Goal: Task Accomplishment & Management: Use online tool/utility

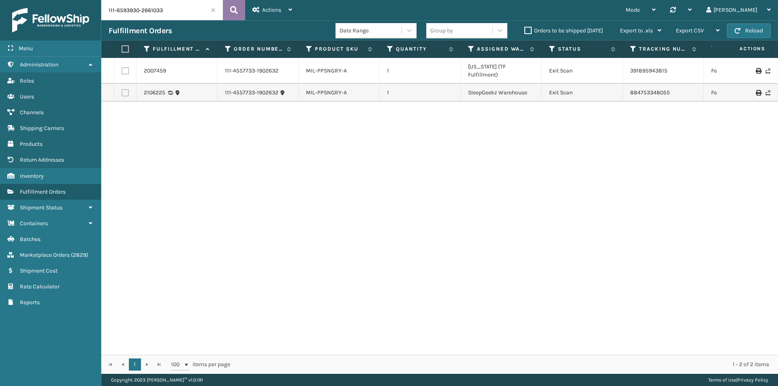
drag, startPoint x: 0, startPoint y: 0, endPoint x: 229, endPoint y: 11, distance: 229.6
click at [229, 11] on button at bounding box center [234, 10] width 22 height 20
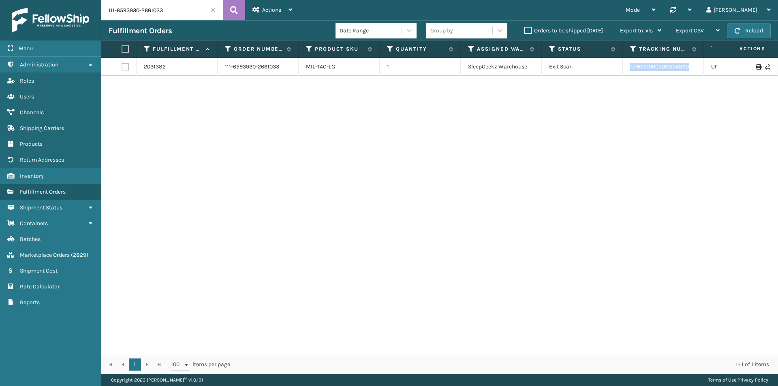
drag, startPoint x: 694, startPoint y: 68, endPoint x: 627, endPoint y: 71, distance: 66.9
click at [627, 71] on td "1ZH0R7060308854860" at bounding box center [663, 67] width 81 height 18
copy link "1ZH0R7060308854860"
click at [154, 17] on input "111-6593930-2661033" at bounding box center [162, 10] width 122 height 20
paste input "3-4312477-8773841"
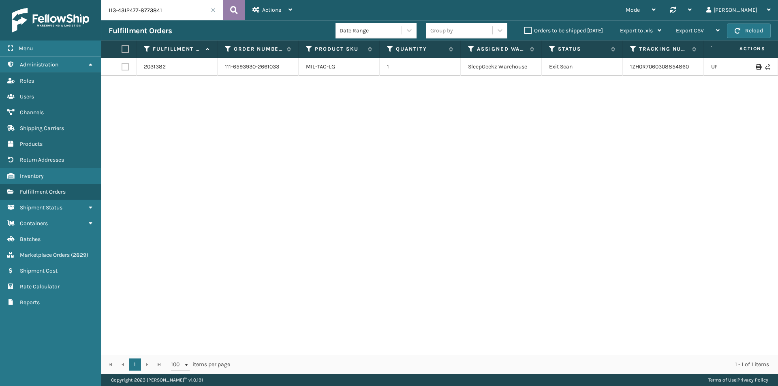
type input "113-4312477-8773841"
click at [231, 9] on icon at bounding box center [234, 10] width 8 height 12
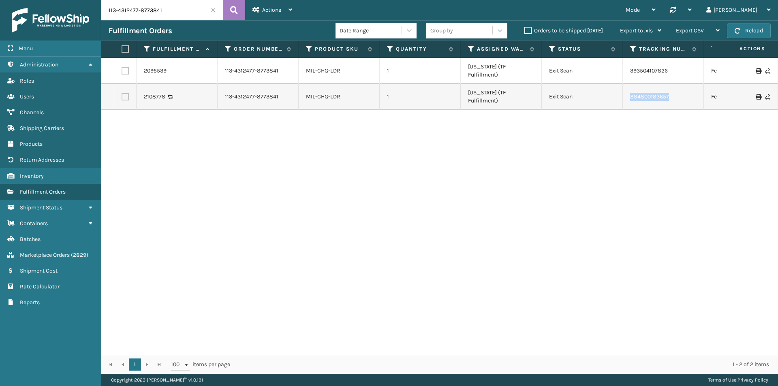
drag, startPoint x: 689, startPoint y: 77, endPoint x: 620, endPoint y: 87, distance: 69.5
click at [620, 87] on tr "2108778 113-4312477-8773841 MIL-CHG-LDR 1 Indiana (TF Fulfillment) Exit Scan 88…" at bounding box center [554, 97] width 907 height 26
copy tr "884800183657"
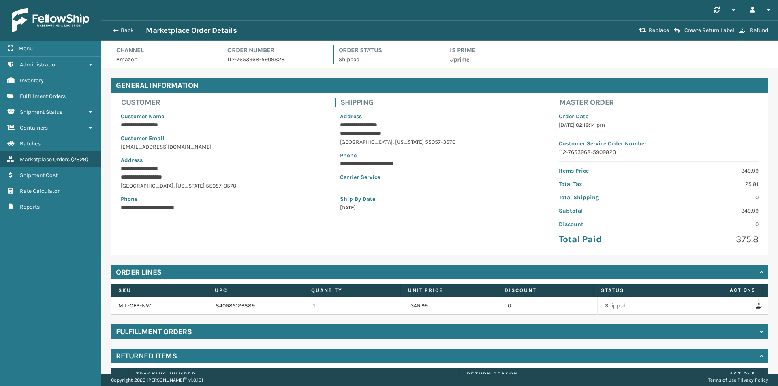
scroll to position [59, 0]
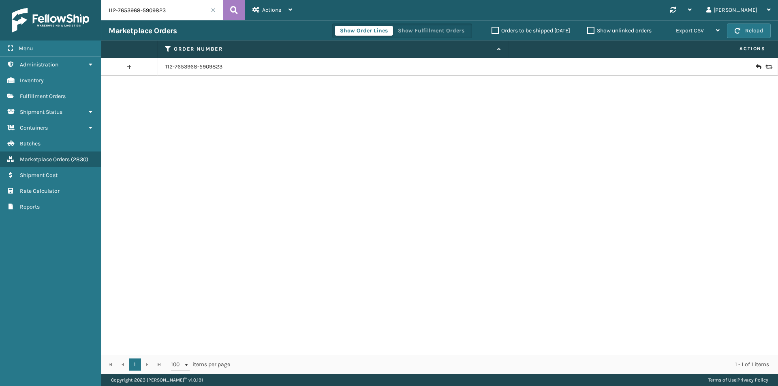
click at [178, 14] on input "112-7653968-5909823" at bounding box center [162, 10] width 122 height 20
paste input "1-0298348-0486604"
type input "111-0298348-0486604"
click at [245, 14] on div "Actions New Import Orders Settings Remove All Filters Link Order Lines" at bounding box center [272, 10] width 54 height 20
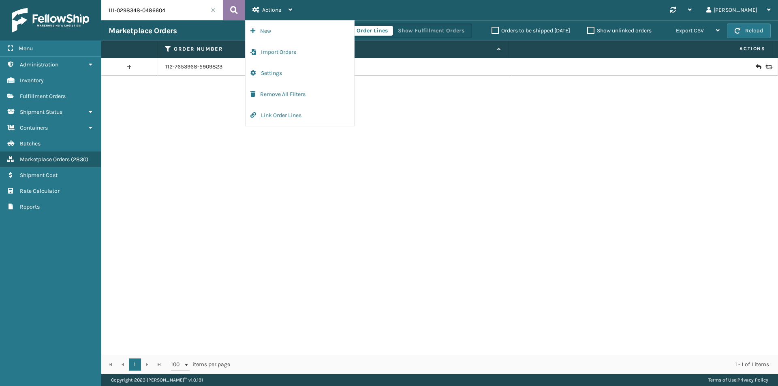
click at [234, 9] on icon at bounding box center [234, 10] width 8 height 12
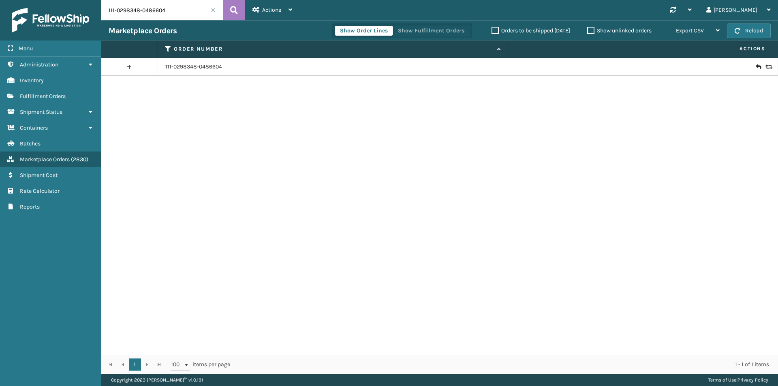
click at [756, 67] on icon at bounding box center [758, 67] width 5 height 8
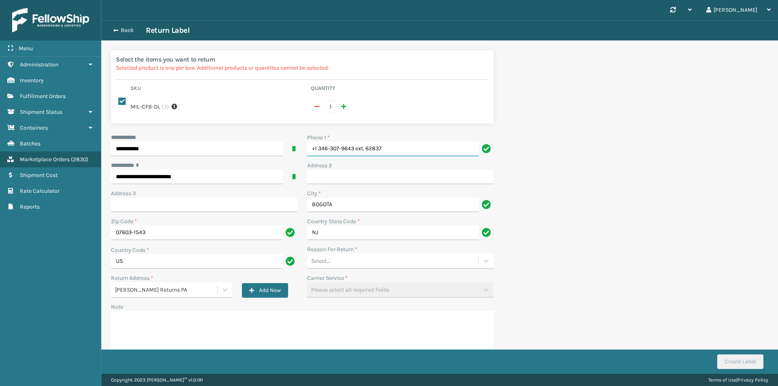
click at [400, 142] on input "+1 346-307-9643 ext. 62837" at bounding box center [393, 149] width 172 height 15
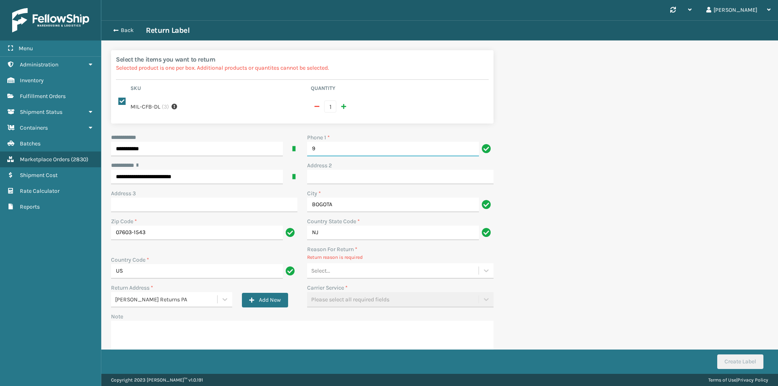
type input "9999999999"
click at [351, 266] on div "Select..." at bounding box center [392, 270] width 171 height 13
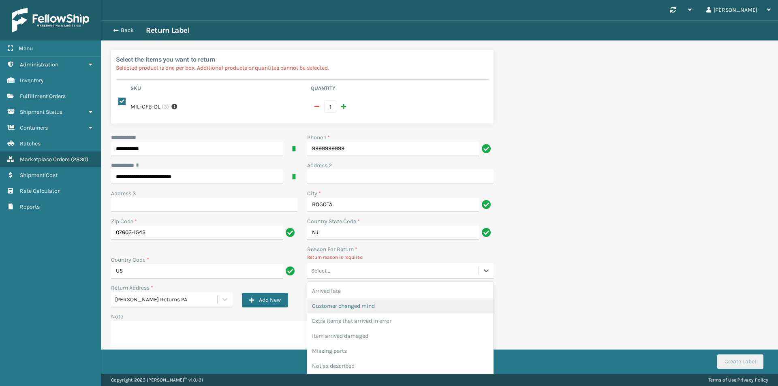
click at [355, 301] on div "Customer changed mind" at bounding box center [400, 306] width 186 height 15
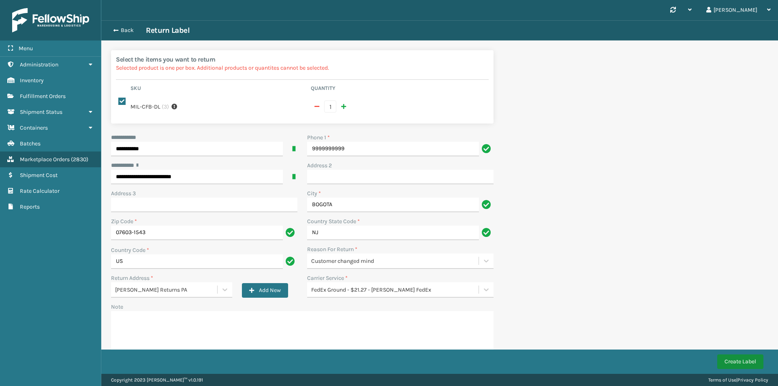
click at [742, 361] on button "Create Label" at bounding box center [740, 362] width 46 height 15
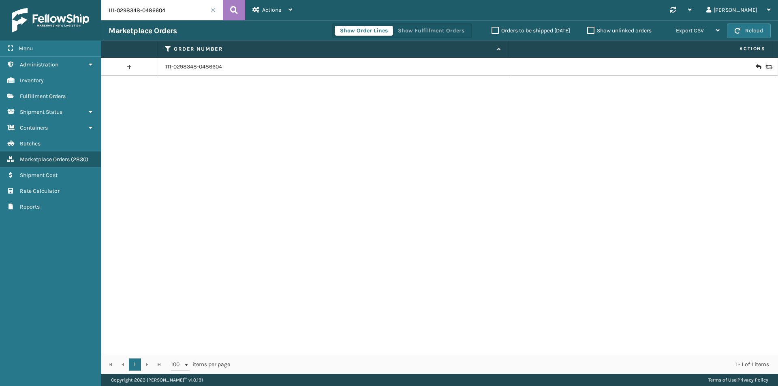
click at [169, 5] on input "111-0298348-0486604" at bounding box center [162, 10] width 122 height 20
paste input "1096649-0219419"
type input "111-1096649-0219419"
click at [224, 9] on button at bounding box center [234, 10] width 22 height 20
click at [756, 67] on icon at bounding box center [758, 67] width 5 height 8
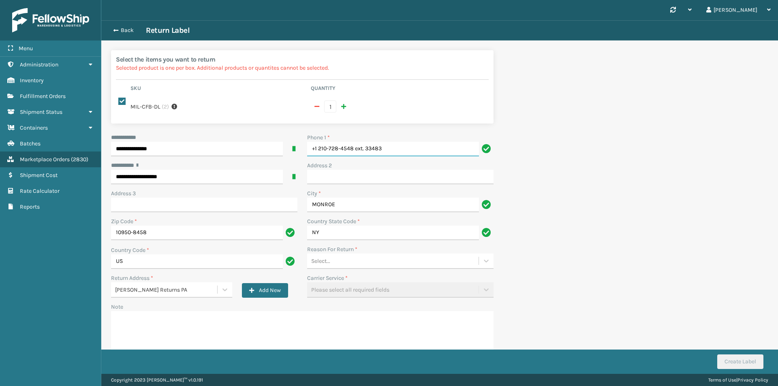
click at [410, 142] on input "+1 210-728-4548 ext. 33483" at bounding box center [393, 149] width 172 height 15
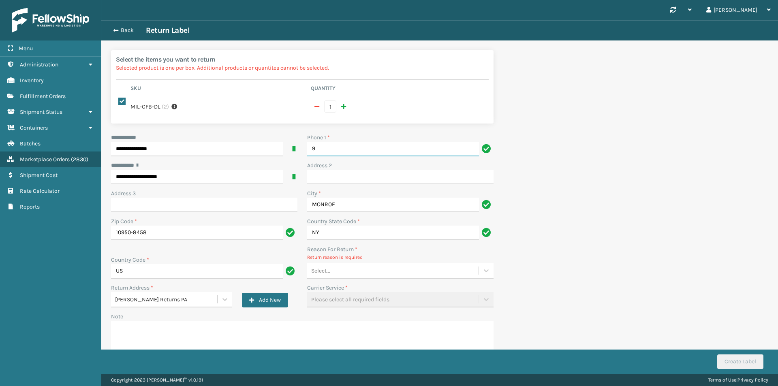
type input "9999999999"
click at [331, 271] on div "Select..." at bounding box center [400, 270] width 186 height 15
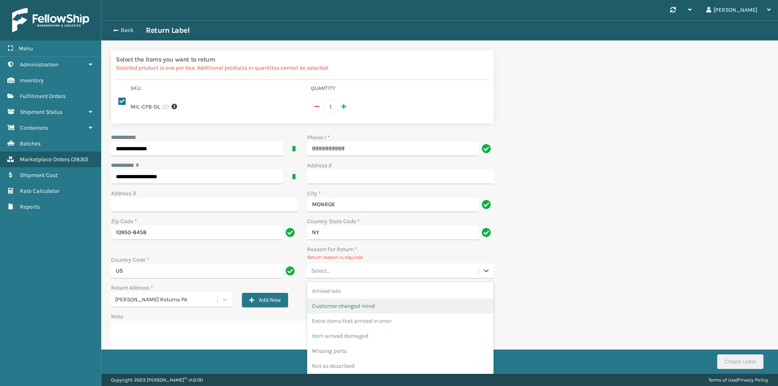
click at [352, 305] on div "Customer changed mind" at bounding box center [400, 306] width 186 height 15
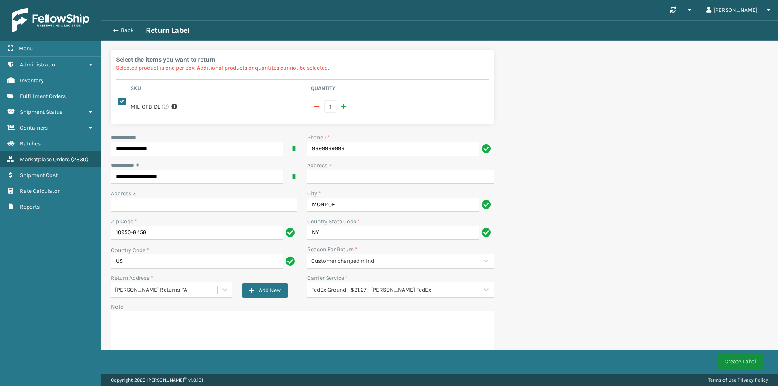
click at [741, 360] on button "Create Label" at bounding box center [740, 362] width 46 height 15
